Goal: Task Accomplishment & Management: Manage account settings

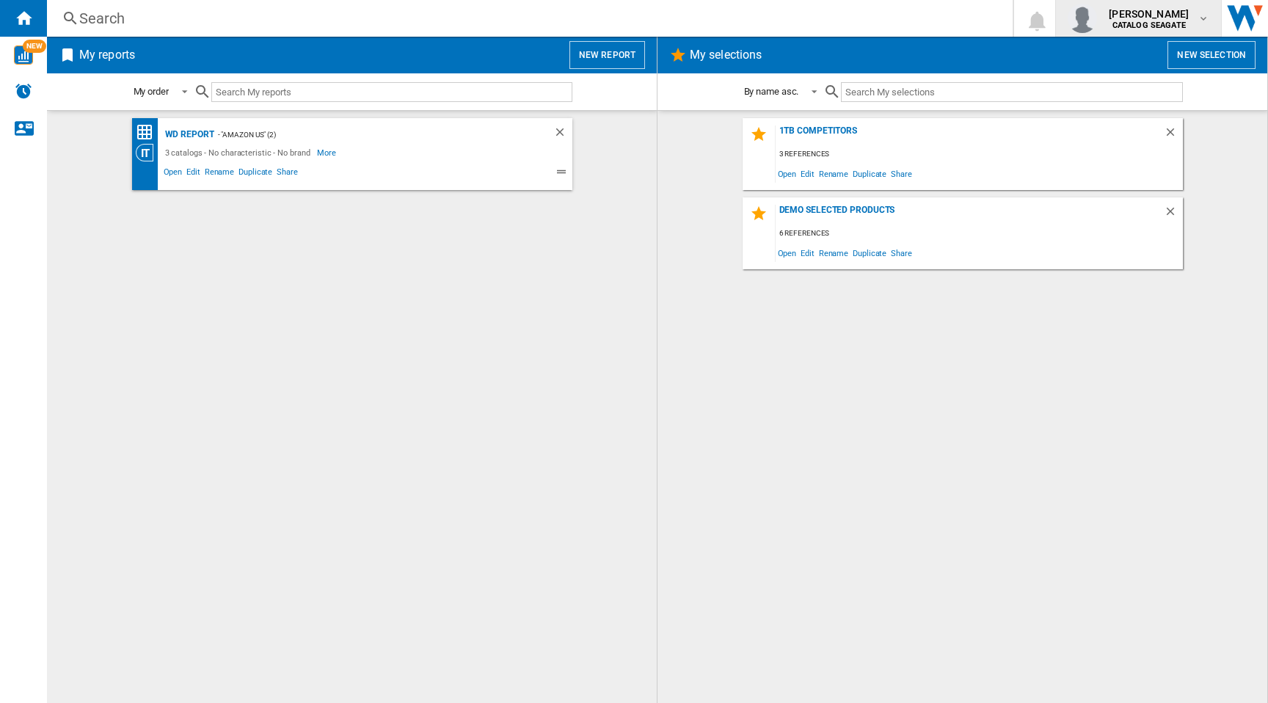
click at [1165, 21] on b "CATALOG SEAGATE" at bounding box center [1148, 26] width 73 height 10
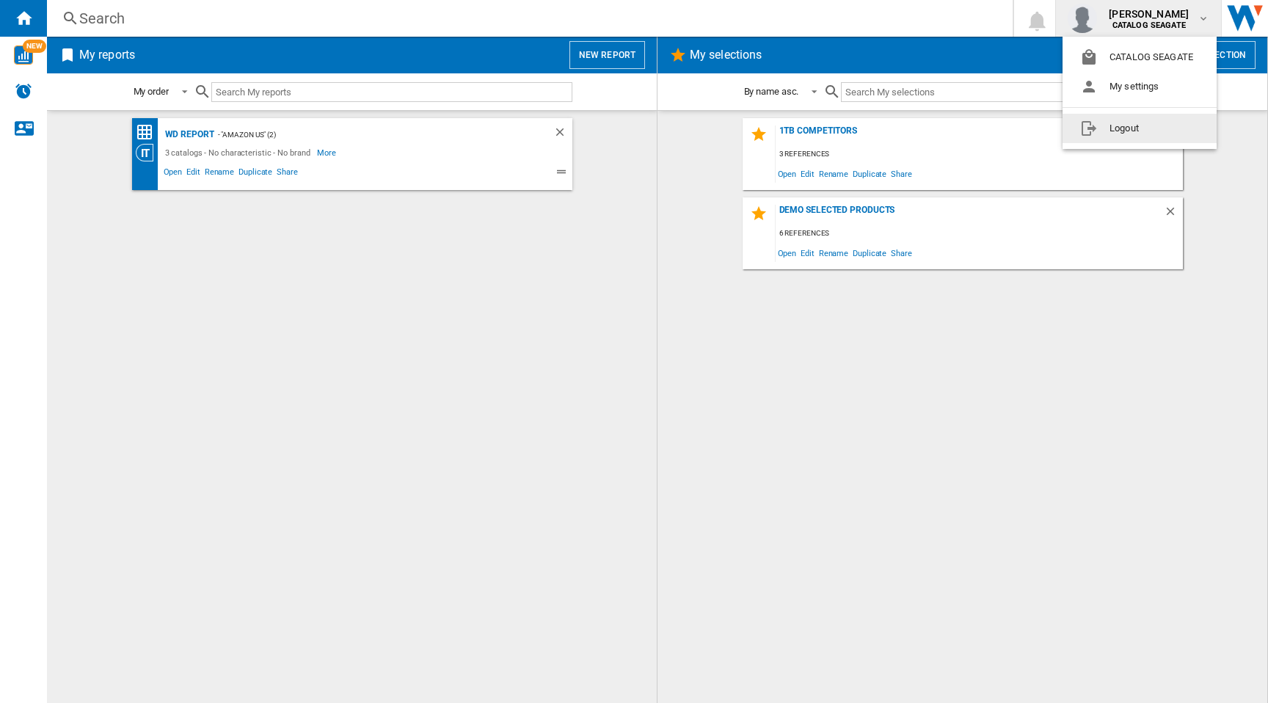
click at [414, 304] on md-backdrop at bounding box center [634, 351] width 1268 height 703
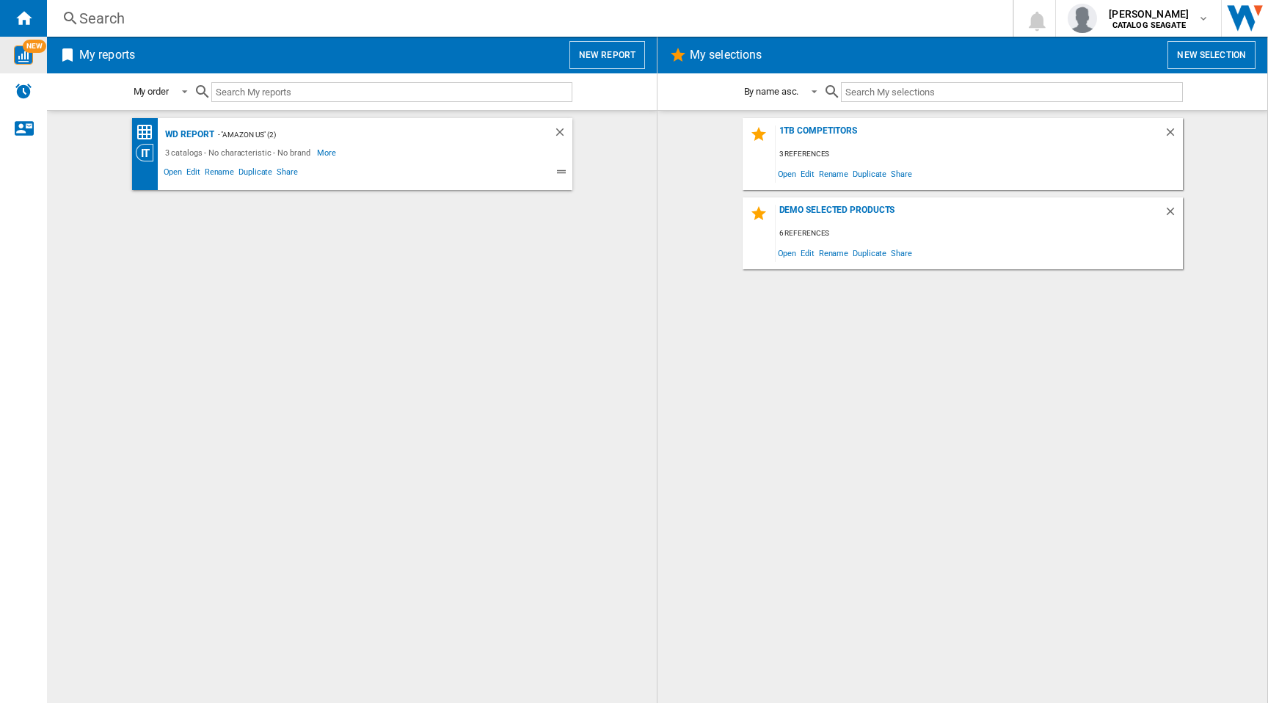
click at [23, 52] on img "WiseCard" at bounding box center [23, 54] width 19 height 19
click at [1146, 15] on span "[PERSON_NAME]" at bounding box center [1148, 14] width 80 height 15
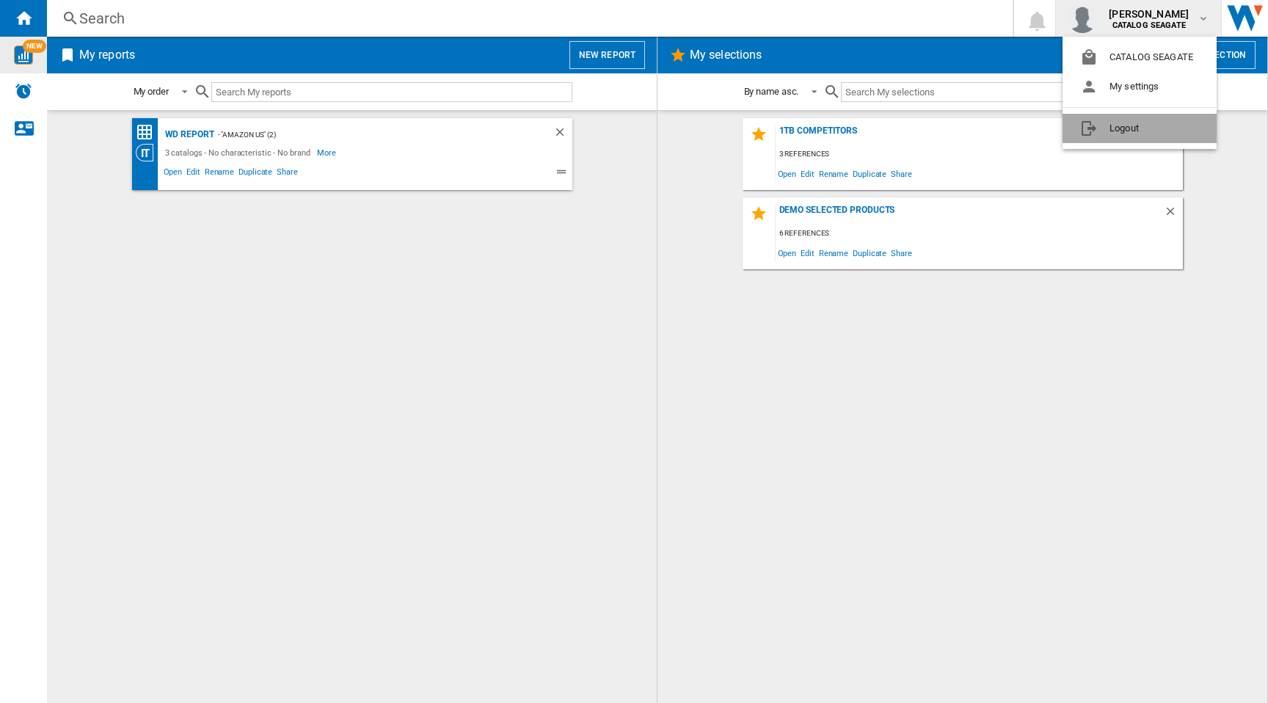
click at [1120, 131] on button "Logout" at bounding box center [1139, 128] width 154 height 29
